Goal: Navigation & Orientation: Go to known website

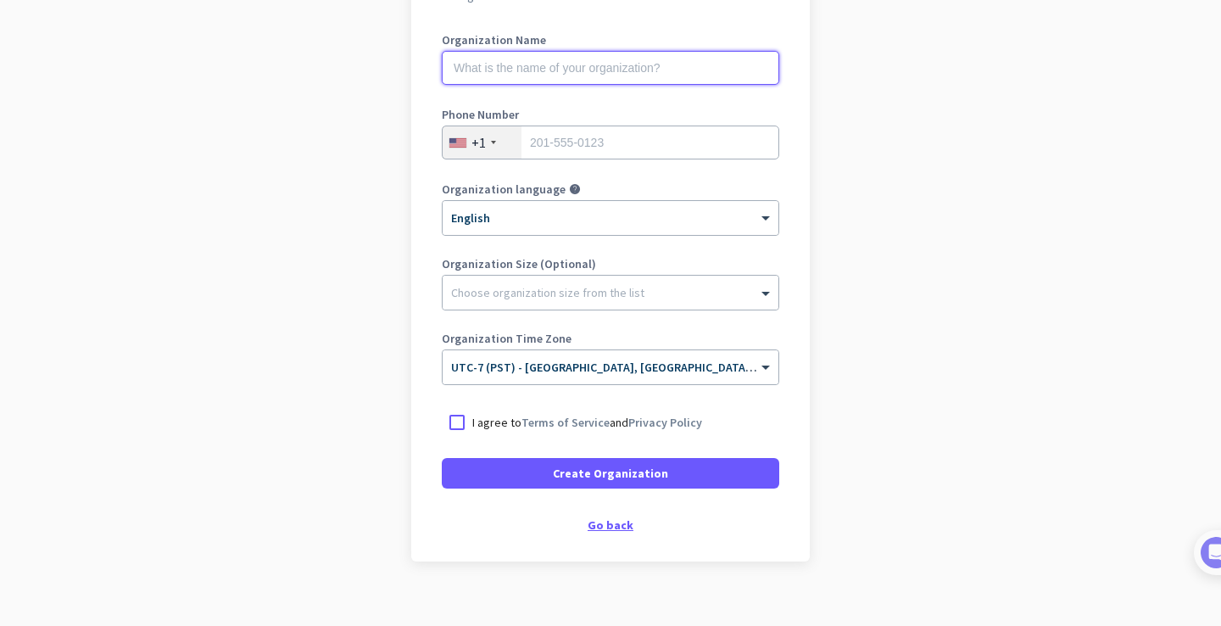
scroll to position [224, 0]
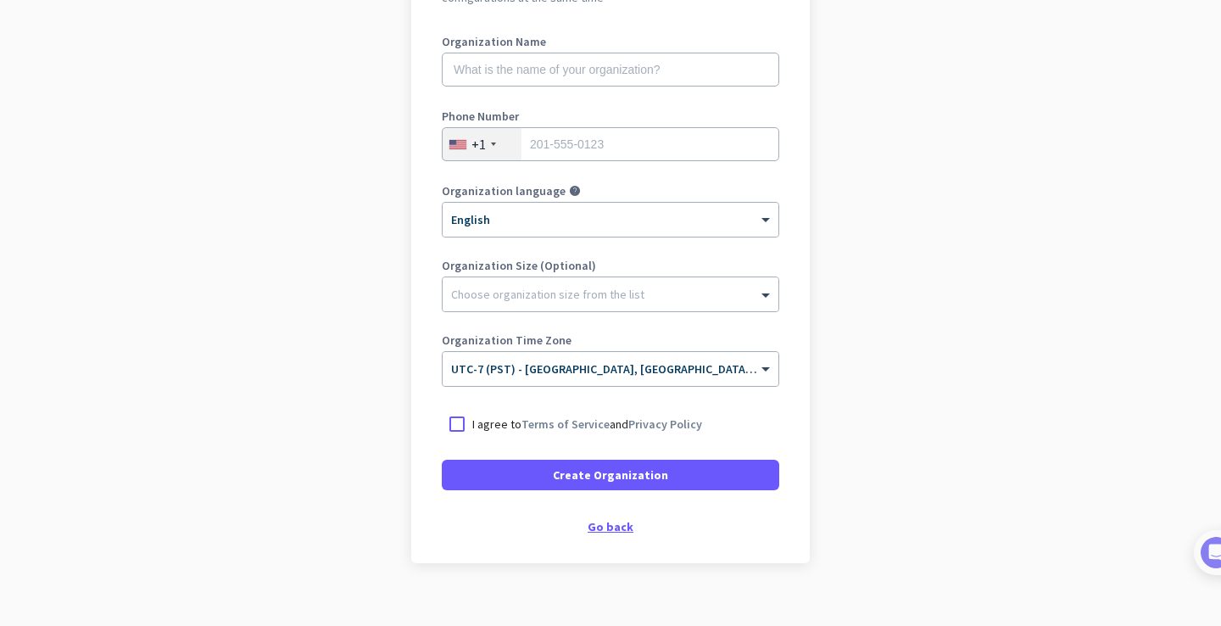
click at [621, 527] on div "Go back" at bounding box center [610, 527] width 337 height 12
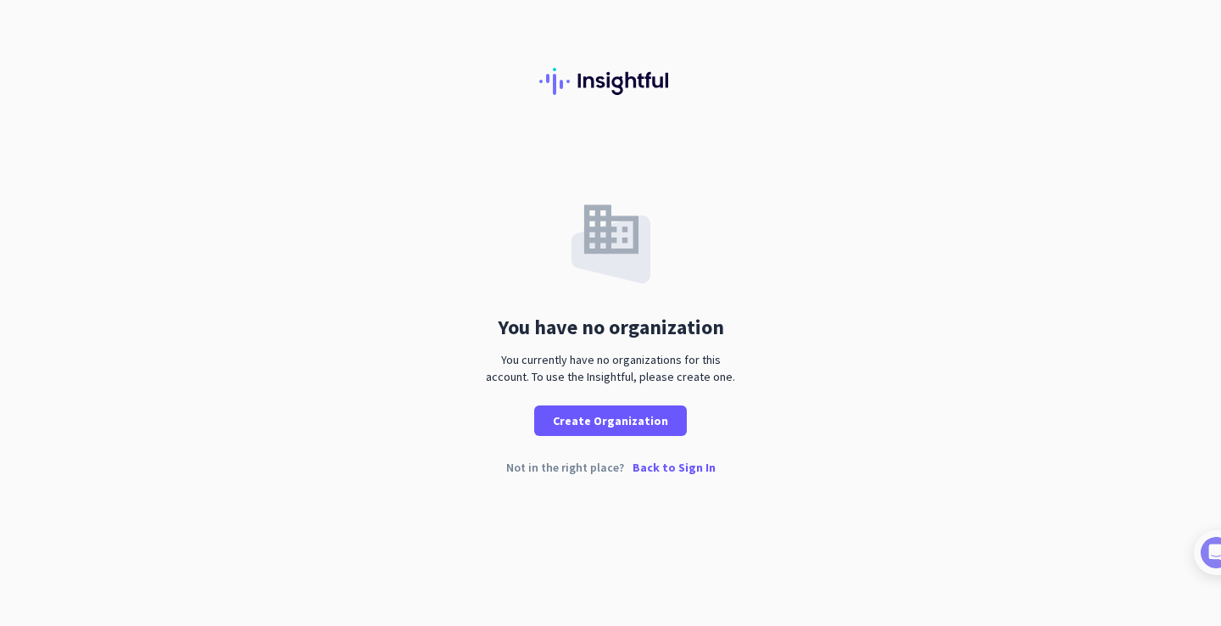
click at [662, 461] on p "Back to Sign In" at bounding box center [673, 467] width 83 height 12
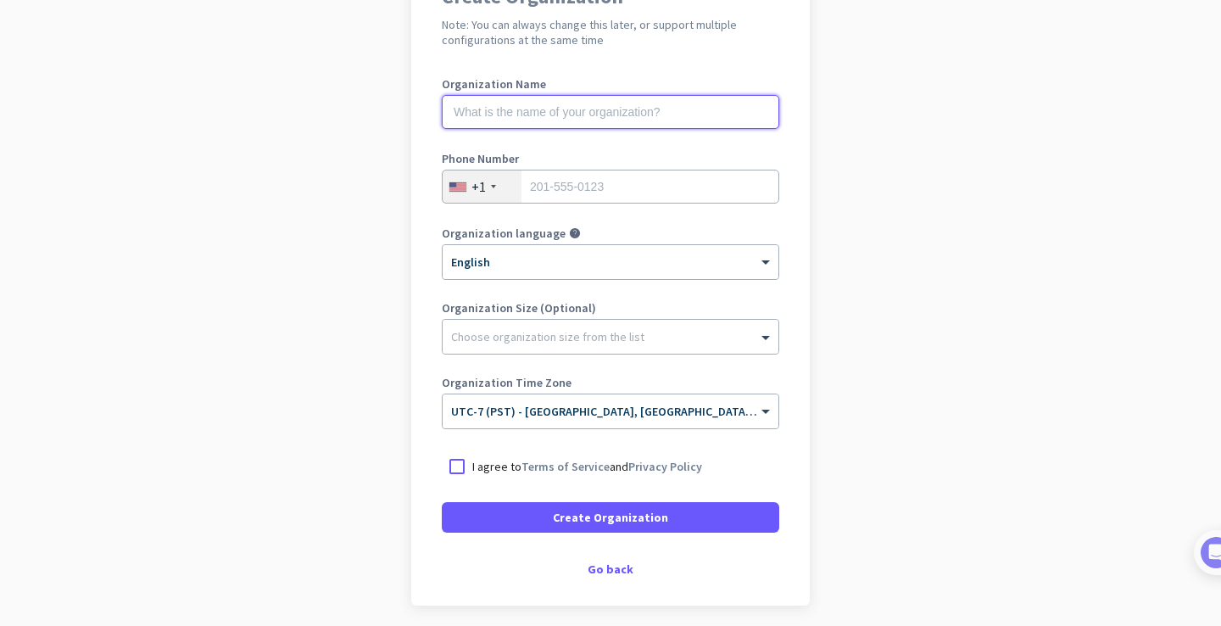
scroll to position [213, 0]
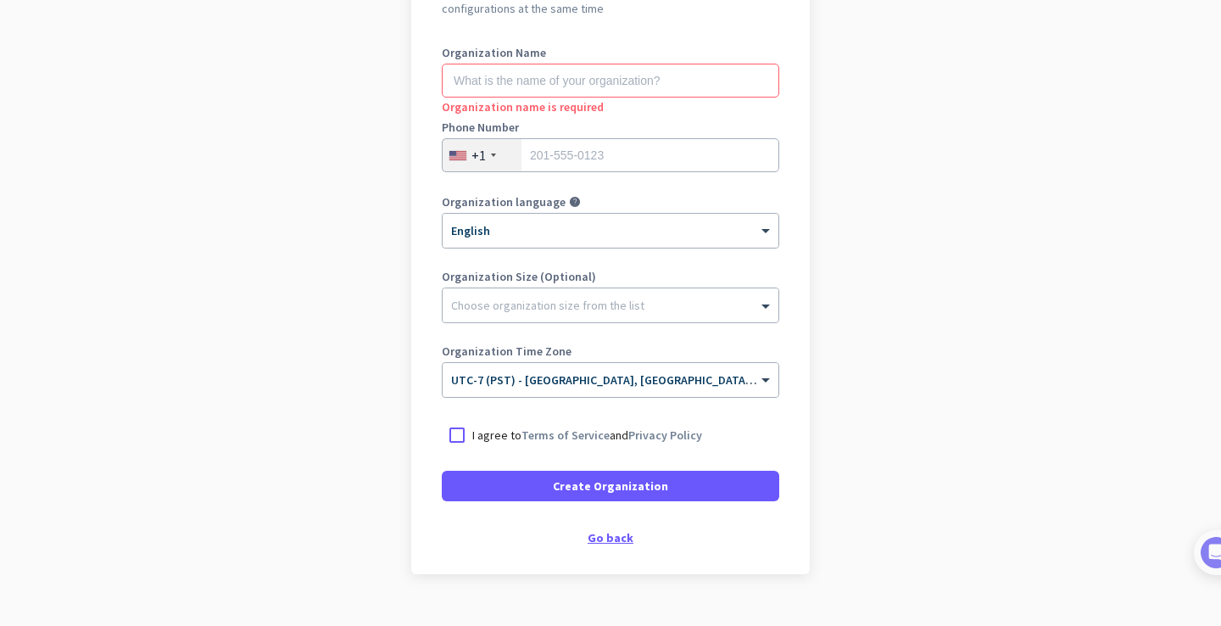
click at [599, 537] on div "Go back" at bounding box center [610, 538] width 337 height 12
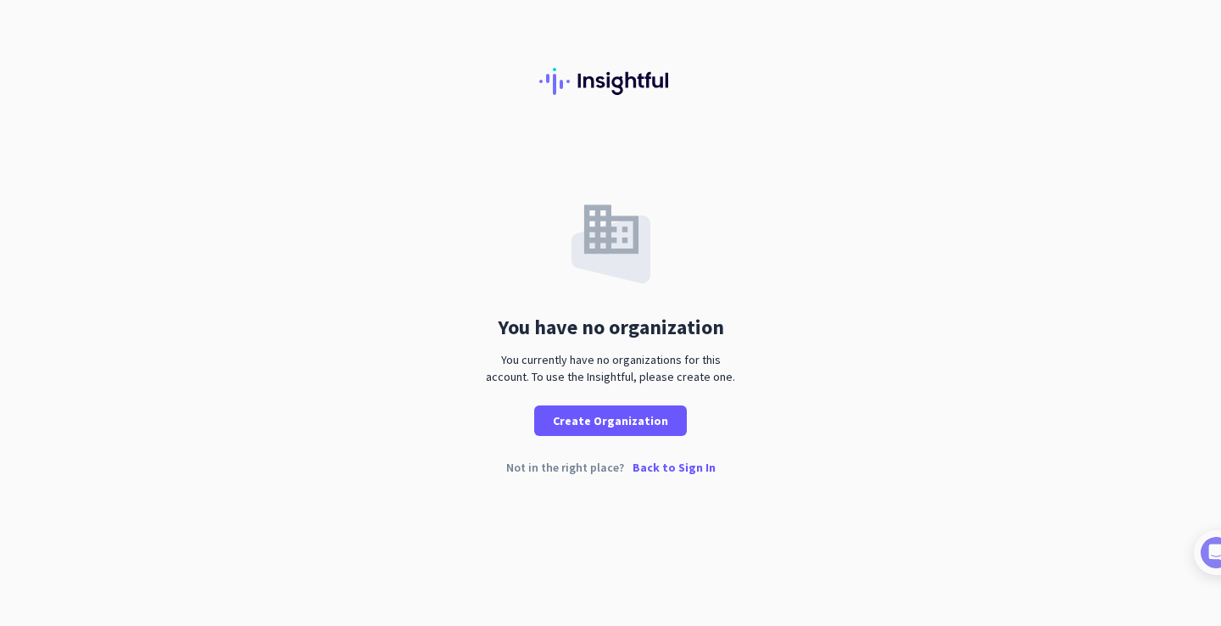
click at [671, 465] on p "Back to Sign In" at bounding box center [673, 467] width 83 height 12
